Goal: Find contact information: Find contact information

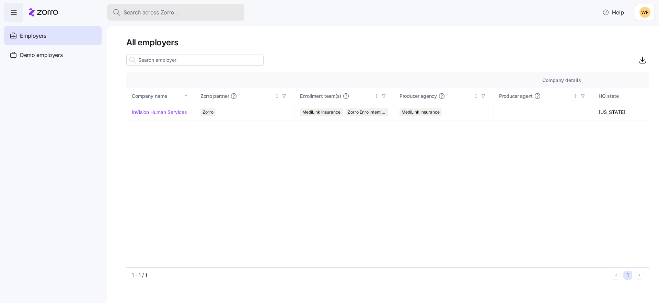
click at [160, 15] on span "Search across Zorro..." at bounding box center [152, 12] width 56 height 9
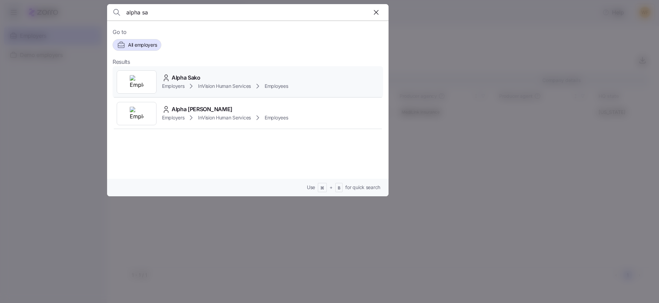
type input "alpha sa"
click at [195, 82] on icon at bounding box center [191, 86] width 8 height 8
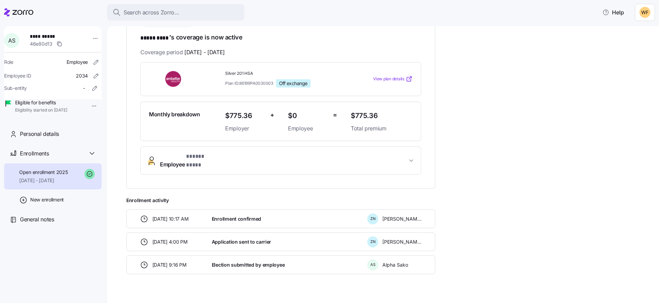
scroll to position [128, 0]
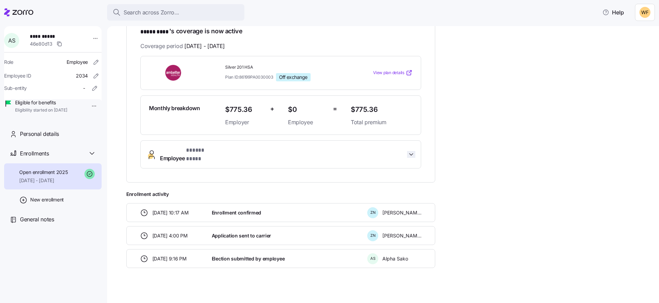
click at [411, 153] on icon "button" at bounding box center [411, 154] width 7 height 7
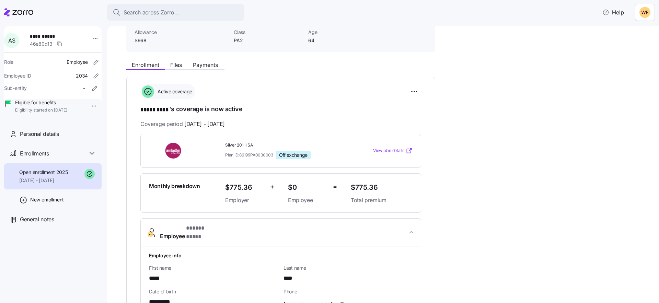
scroll to position [52, 0]
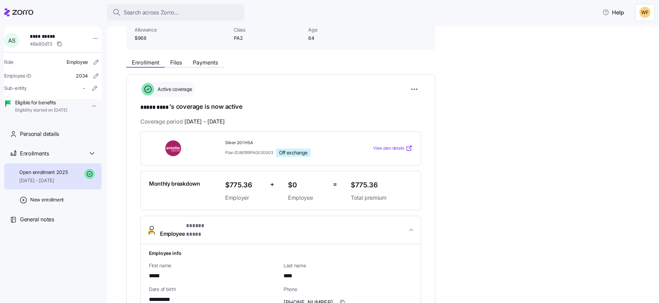
click at [383, 147] on span "View plan details" at bounding box center [388, 148] width 31 height 7
click at [0, 0] on body "**********" at bounding box center [329, 149] width 659 height 299
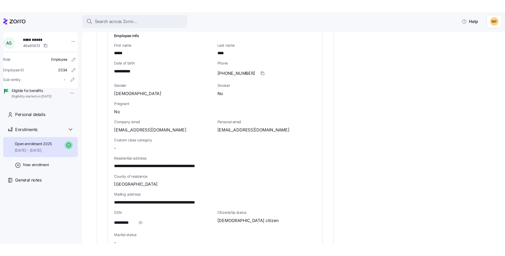
scroll to position [276, 0]
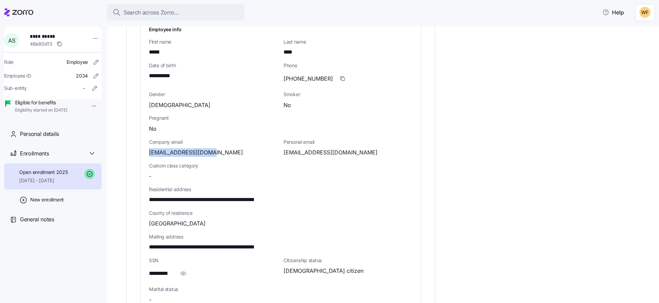
drag, startPoint x: 208, startPoint y: 147, endPoint x: 141, endPoint y: 148, distance: 67.3
click at [141, 148] on div "**********" at bounding box center [281, 194] width 280 height 349
copy span "[EMAIL_ADDRESS][DOMAIN_NAME]"
drag, startPoint x: 353, startPoint y: 148, endPoint x: 284, endPoint y: 147, distance: 68.7
click at [284, 148] on div "[EMAIL_ADDRESS][DOMAIN_NAME]" at bounding box center [347, 152] width 129 height 9
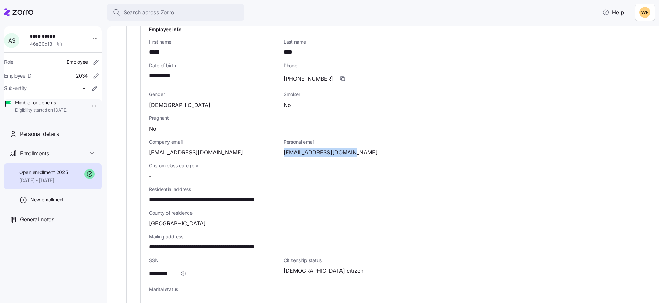
drag, startPoint x: 284, startPoint y: 147, endPoint x: 355, endPoint y: 148, distance: 70.4
click at [355, 148] on div "[EMAIL_ADDRESS][DOMAIN_NAME]" at bounding box center [347, 152] width 129 height 9
copy span "[EMAIL_ADDRESS][DOMAIN_NAME]"
click at [340, 76] on icon "button" at bounding box center [342, 78] width 5 height 5
drag, startPoint x: 353, startPoint y: 146, endPoint x: 282, endPoint y: 144, distance: 70.4
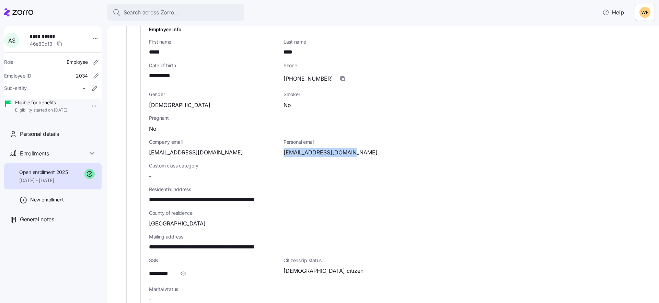
click at [282, 144] on div "Personal email alphasako2003@yahoo.fr" at bounding box center [348, 148] width 135 height 24
copy span "alphasako2003@yahoo.fr"
click at [183, 269] on icon "button" at bounding box center [183, 273] width 7 height 8
drag, startPoint x: 181, startPoint y: 266, endPoint x: 142, endPoint y: 262, distance: 39.0
click at [142, 262] on div "**********" at bounding box center [281, 194] width 280 height 349
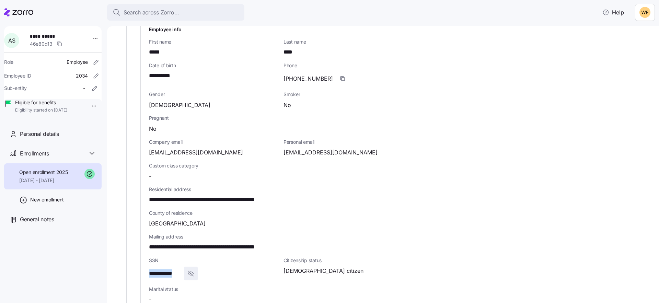
copy span "**********"
